Goal: Task Accomplishment & Management: Complete application form

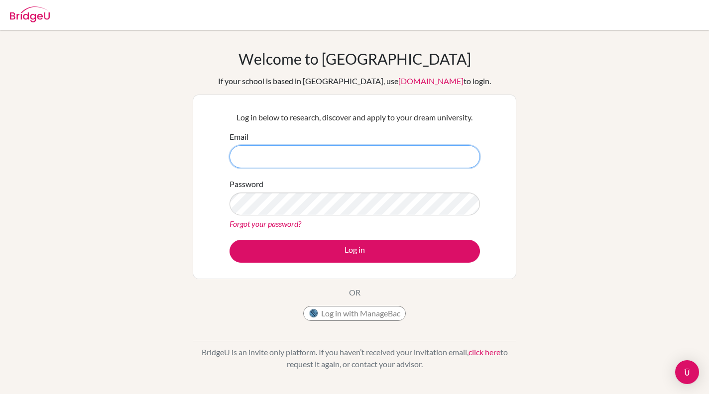
click at [346, 154] on input "Email" at bounding box center [354, 156] width 250 height 23
type input "[EMAIL_ADDRESS][PERSON_NAME][DOMAIN_NAME]"
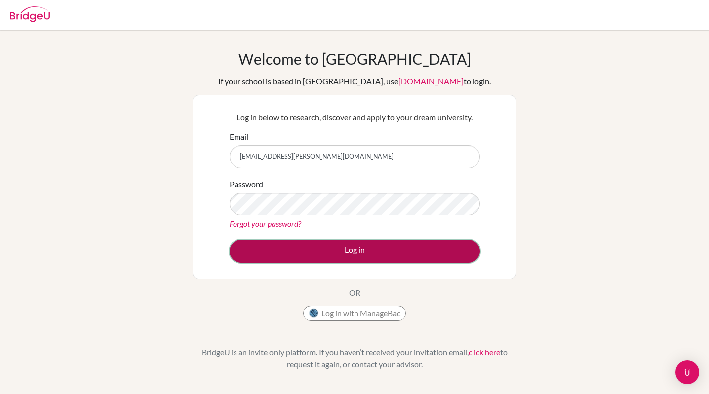
click at [364, 254] on button "Log in" at bounding box center [354, 251] width 250 height 23
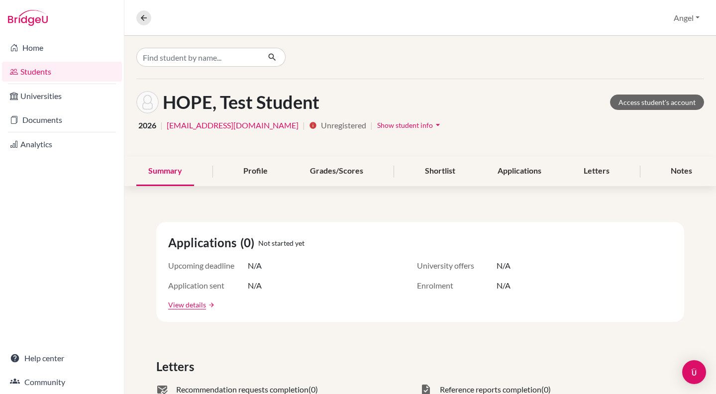
click at [377, 127] on span "Show student info" at bounding box center [405, 125] width 56 height 8
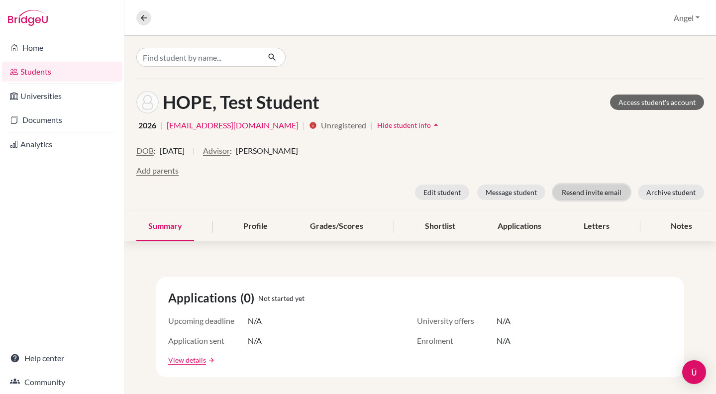
click at [590, 193] on button "Resend invite email" at bounding box center [592, 192] width 77 height 15
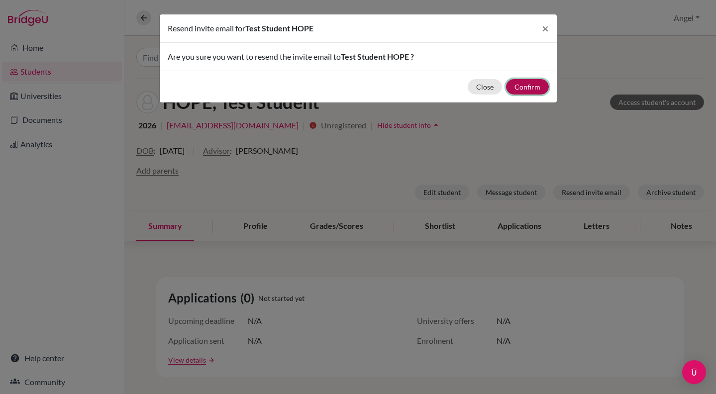
click at [528, 91] on button "Confirm" at bounding box center [527, 86] width 43 height 15
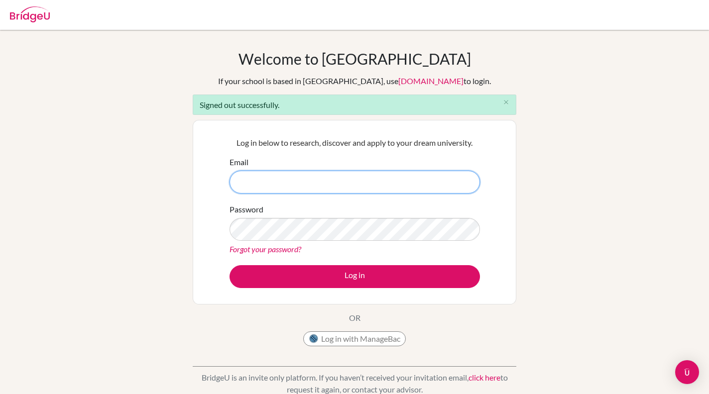
type input "[EMAIL_ADDRESS][PERSON_NAME][DOMAIN_NAME]"
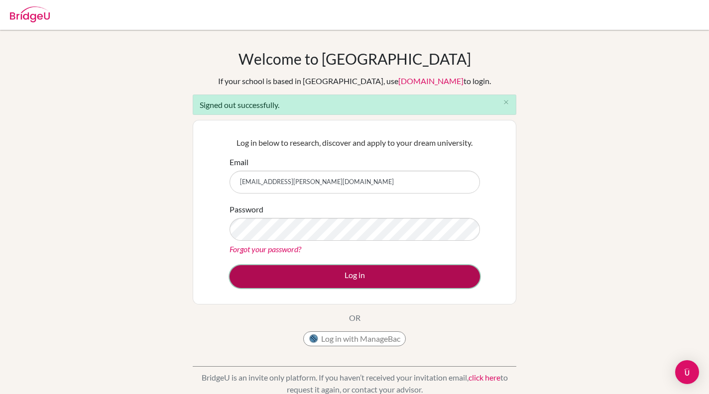
click at [363, 280] on button "Log in" at bounding box center [354, 276] width 250 height 23
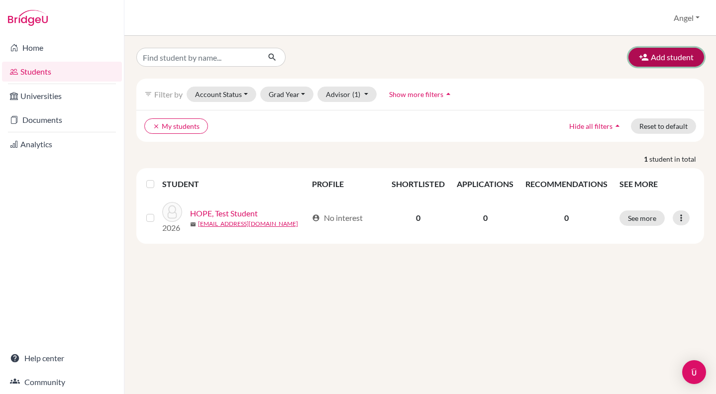
click at [659, 56] on button "Add student" at bounding box center [667, 57] width 76 height 19
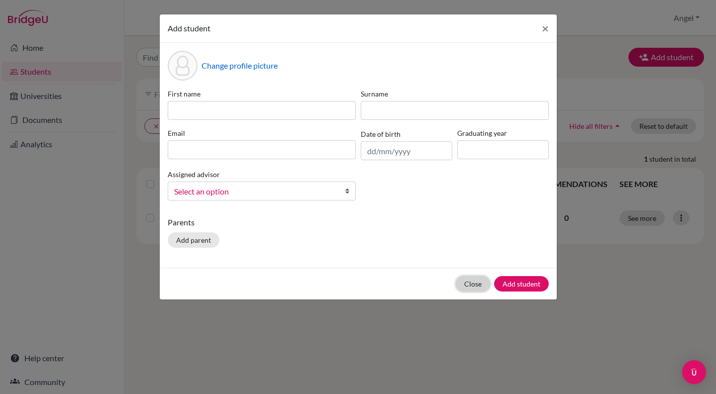
click at [475, 287] on button "Close" at bounding box center [473, 283] width 34 height 15
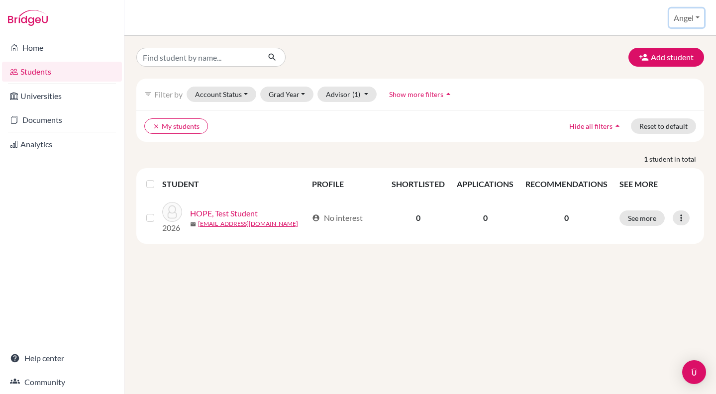
click at [697, 19] on button "Angel" at bounding box center [686, 17] width 35 height 19
click at [663, 60] on link "School Settings" at bounding box center [666, 57] width 79 height 16
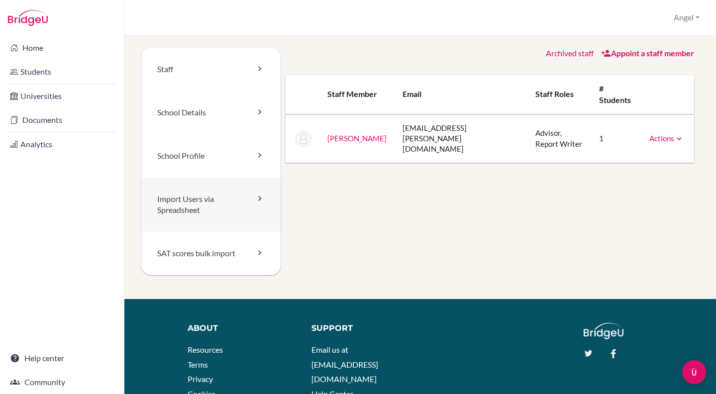
click at [226, 199] on link "Import Users via Spreadsheet" at bounding box center [210, 205] width 139 height 55
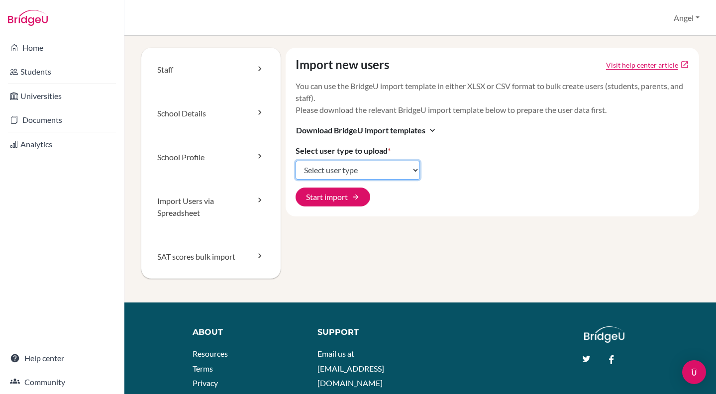
click at [373, 169] on select "Select user type Students Students and parents Parents Advisors Report writers" at bounding box center [358, 170] width 124 height 19
select select "students"
click at [296, 161] on select "Select user type Students Students and parents Parents Advisors Report writers" at bounding box center [358, 170] width 124 height 19
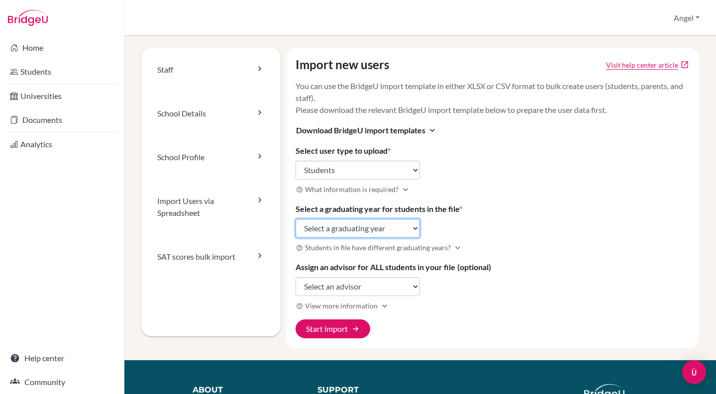
click at [410, 225] on select "Select a graduating year 2024 2025 2026 2027 2028 2029" at bounding box center [358, 228] width 124 height 19
click at [296, 219] on select "Select a graduating year 2024 2025 2026 2027 2028 2029" at bounding box center [358, 228] width 124 height 19
click at [434, 250] on span "Students in file have different graduating years?" at bounding box center [378, 247] width 146 height 10
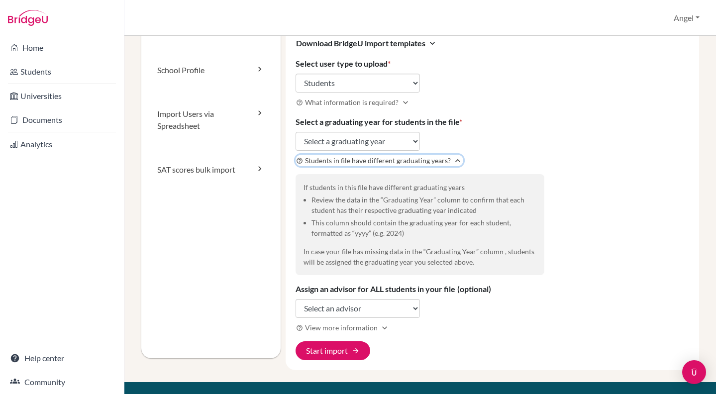
scroll to position [90, 0]
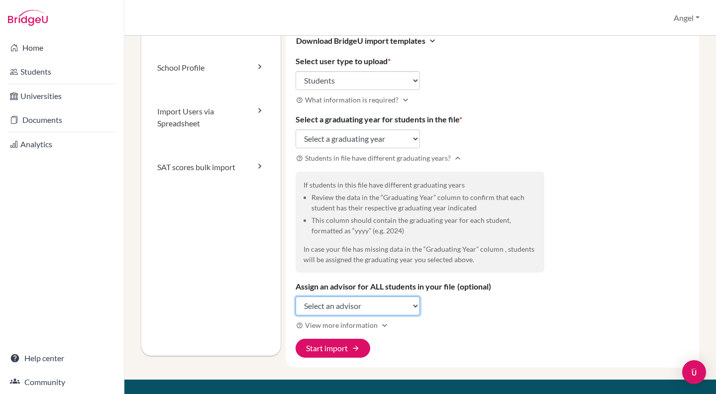
click at [409, 309] on select "Select an advisor Angel Haas" at bounding box center [358, 306] width 124 height 19
select select "458217"
click at [296, 297] on select "Select an advisor Angel Haas" at bounding box center [358, 306] width 124 height 19
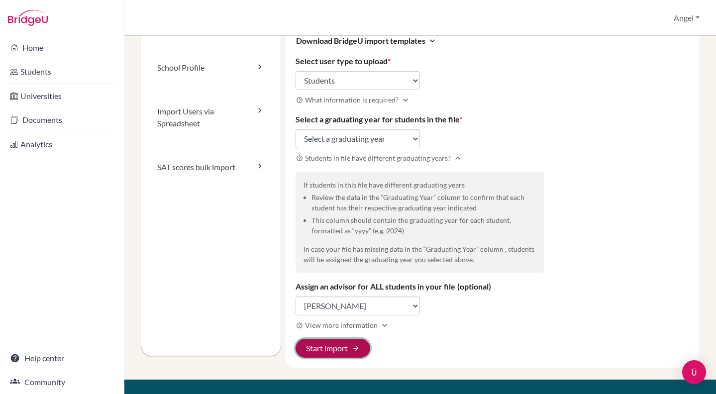
click at [328, 344] on button "Start import arrow_forward" at bounding box center [333, 348] width 75 height 19
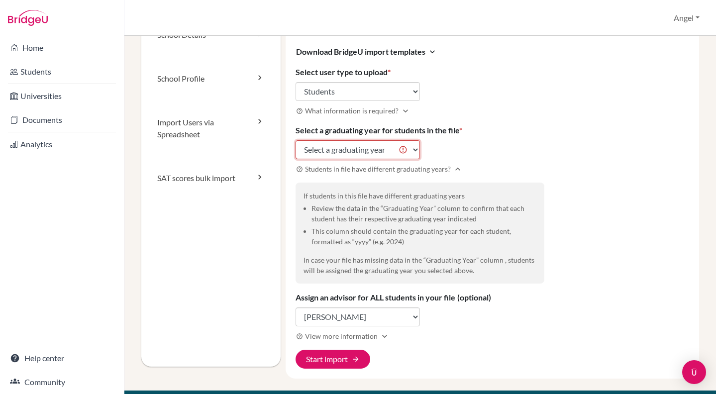
scroll to position [77, 0]
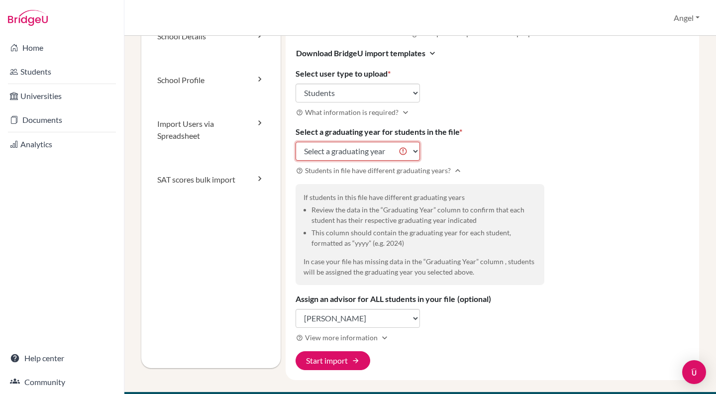
click at [414, 146] on select "Select a graduating year 2024 2025 2026 2027 2028 2029" at bounding box center [358, 151] width 124 height 19
click at [386, 157] on select "Select a graduating year 2024 2025 2026 2027 2028 2029" at bounding box center [358, 151] width 124 height 19
select select "2025"
click at [296, 142] on select "Select a graduating year 2024 2025 2026 2027 2028 2029" at bounding box center [358, 151] width 124 height 19
click at [324, 360] on button "Start import arrow_forward" at bounding box center [333, 360] width 75 height 19
